Goal: Find specific page/section: Find specific page/section

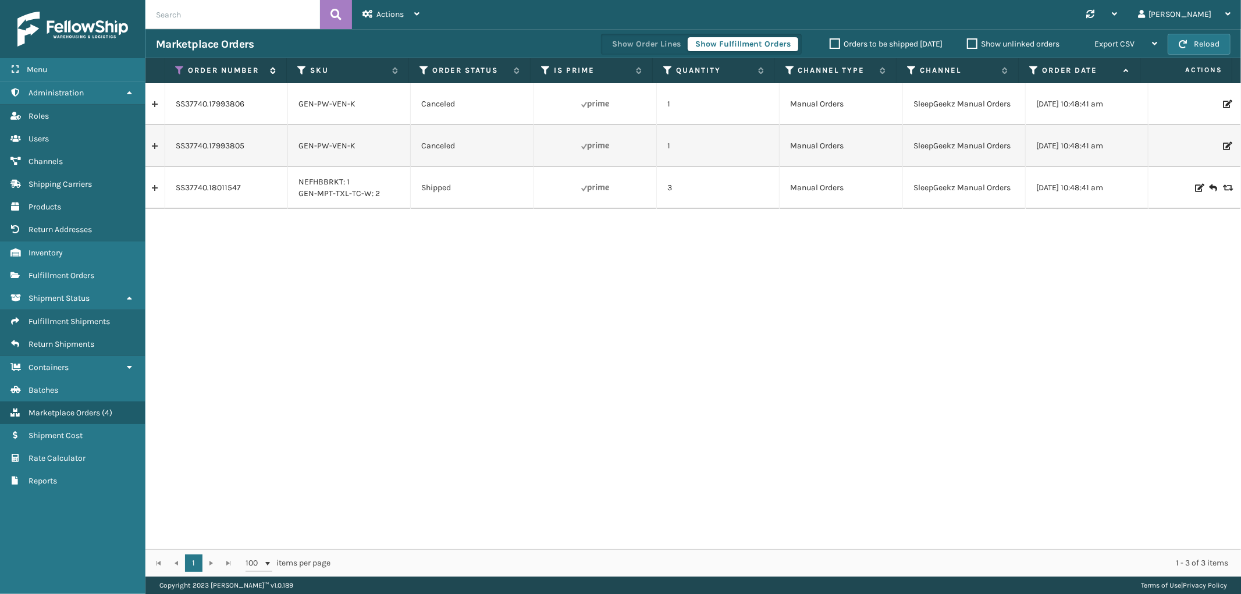
click at [178, 71] on icon at bounding box center [180, 70] width 9 height 10
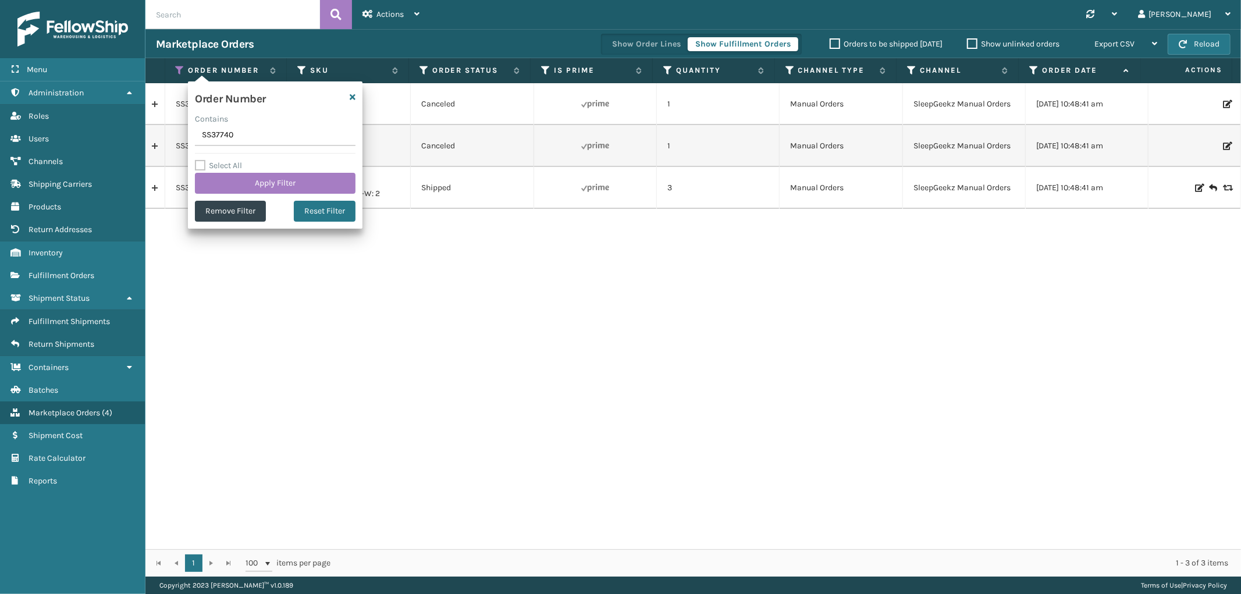
click at [216, 133] on input "SS37740" at bounding box center [275, 135] width 161 height 21
type input "SS40398"
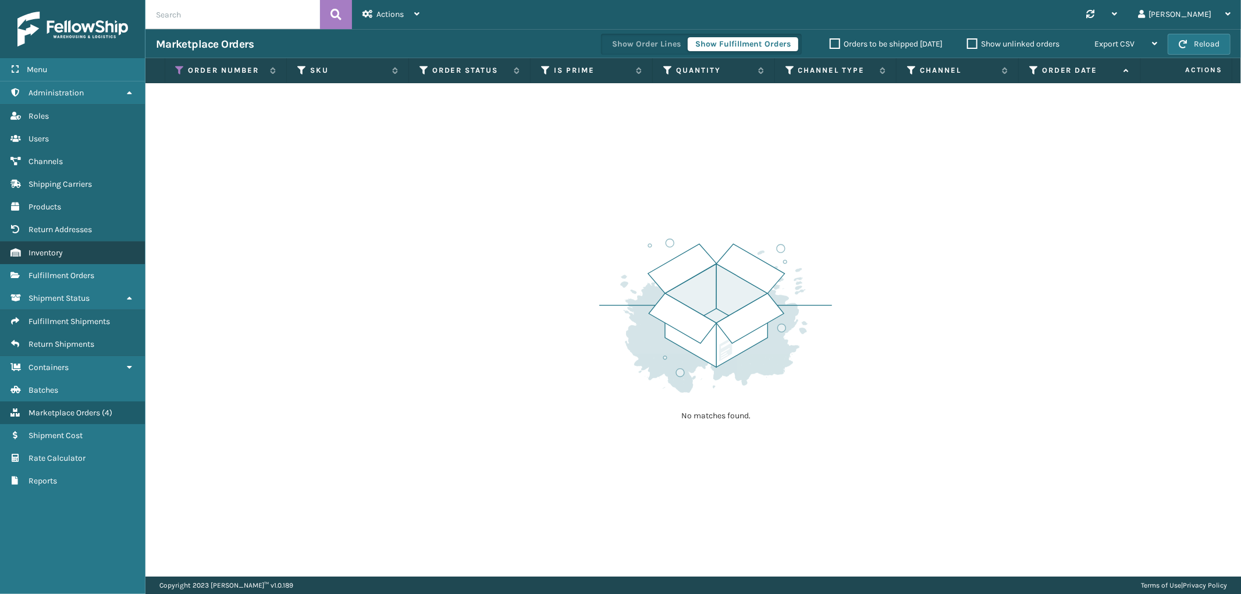
click at [83, 243] on link "Inventory" at bounding box center [72, 252] width 145 height 23
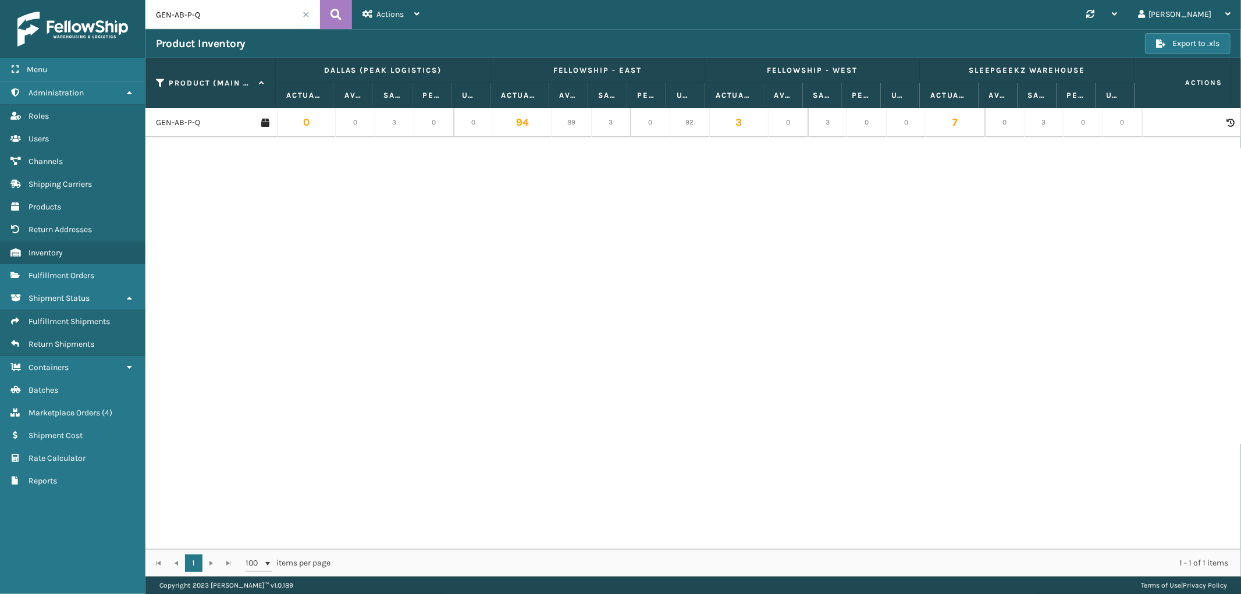
drag, startPoint x: 204, startPoint y: 16, endPoint x: 84, endPoint y: 16, distance: 119.9
click at [84, 0] on div "Menu Administration Roles Users Channels Shipping Carriers Products Return Addr…" at bounding box center [620, 0] width 1241 height 0
type input "n"
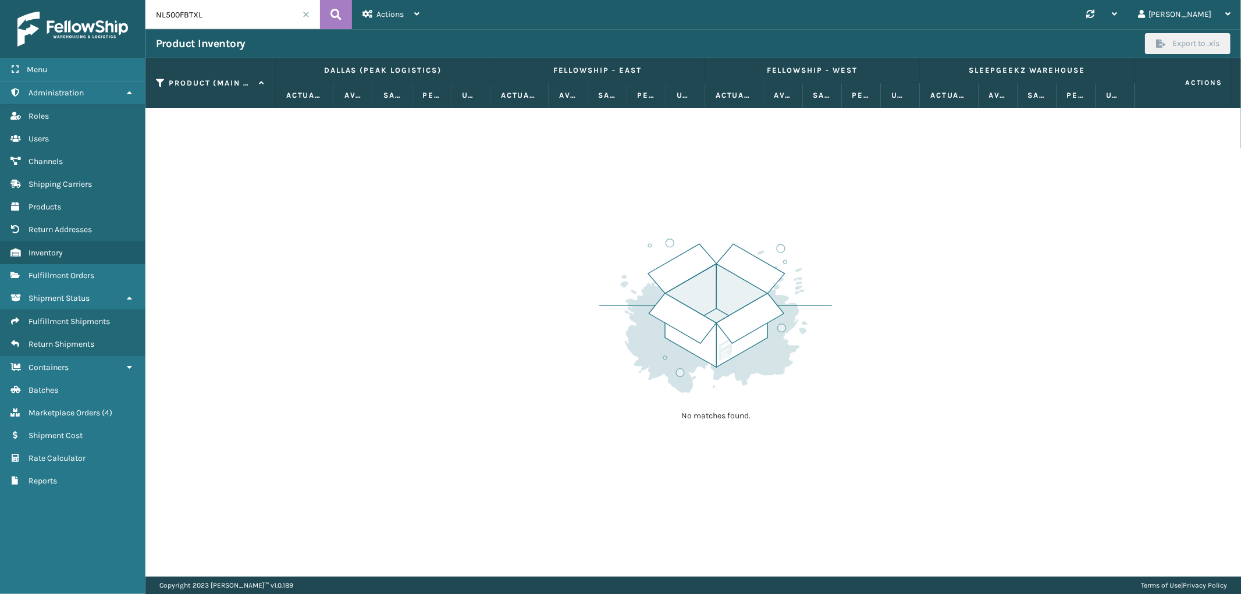
drag, startPoint x: 228, startPoint y: 12, endPoint x: 179, endPoint y: 24, distance: 49.7
click at [179, 24] on input "NL500FBTXL" at bounding box center [232, 14] width 175 height 29
type input "NL500"
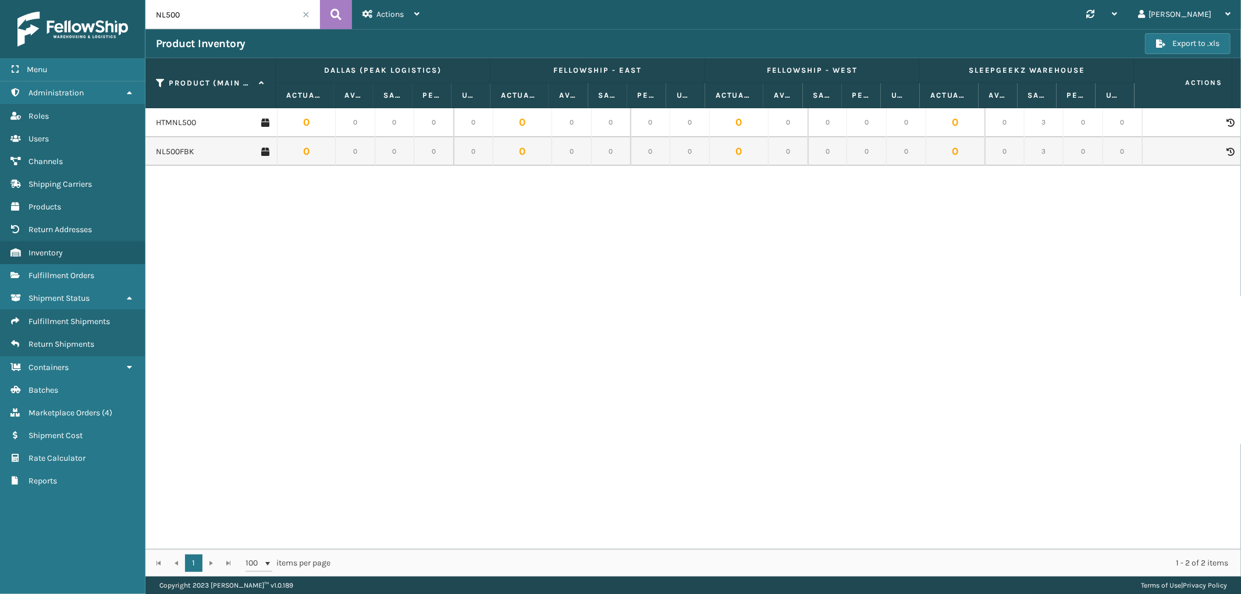
click at [307, 12] on span at bounding box center [306, 14] width 7 height 7
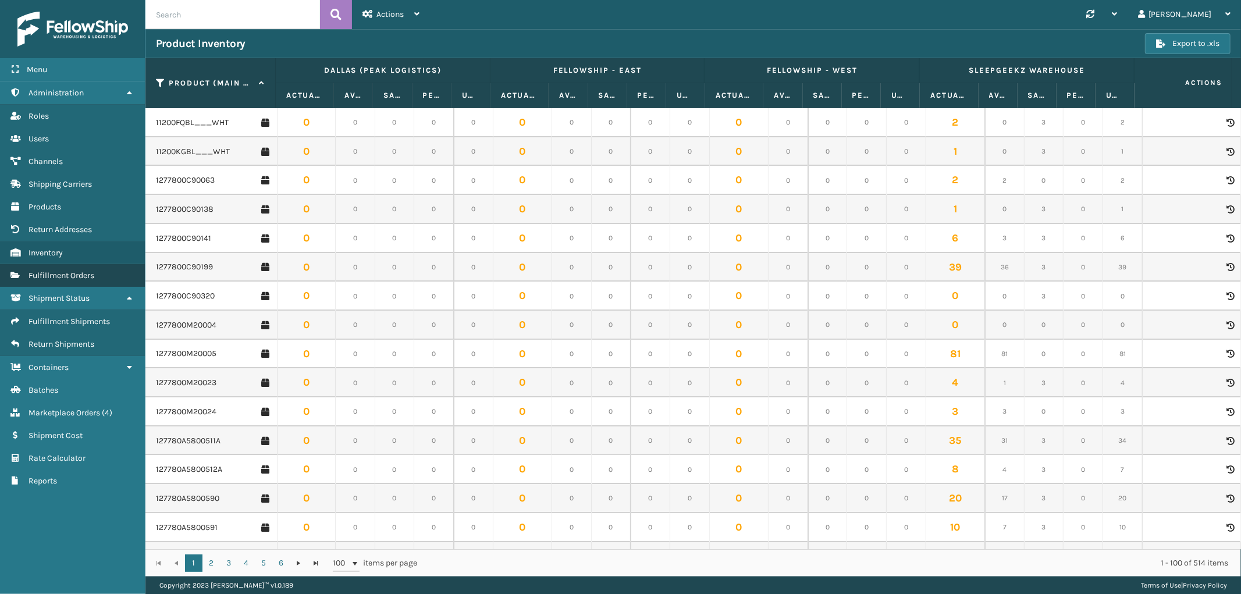
click at [79, 272] on span "Fulfillment Orders" at bounding box center [62, 276] width 66 height 10
